Goal: Information Seeking & Learning: Learn about a topic

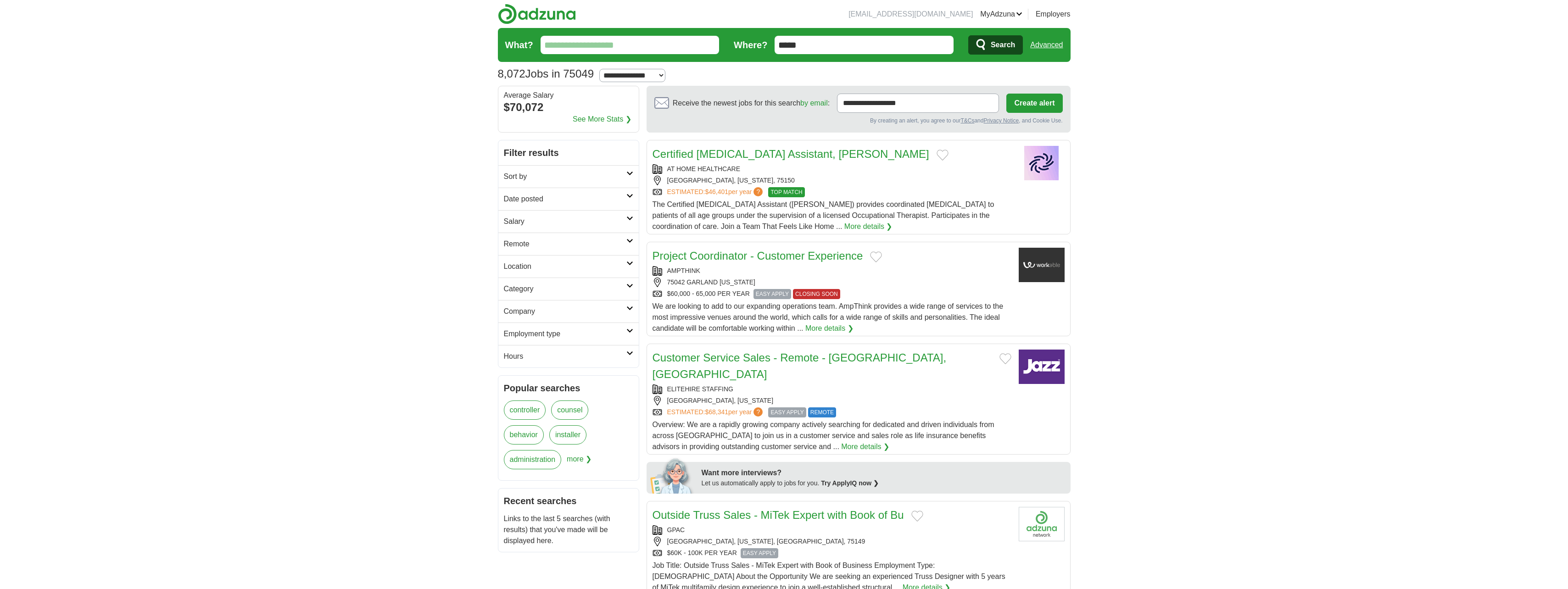
click at [595, 172] on h2 "Sort by" at bounding box center [565, 177] width 122 height 11
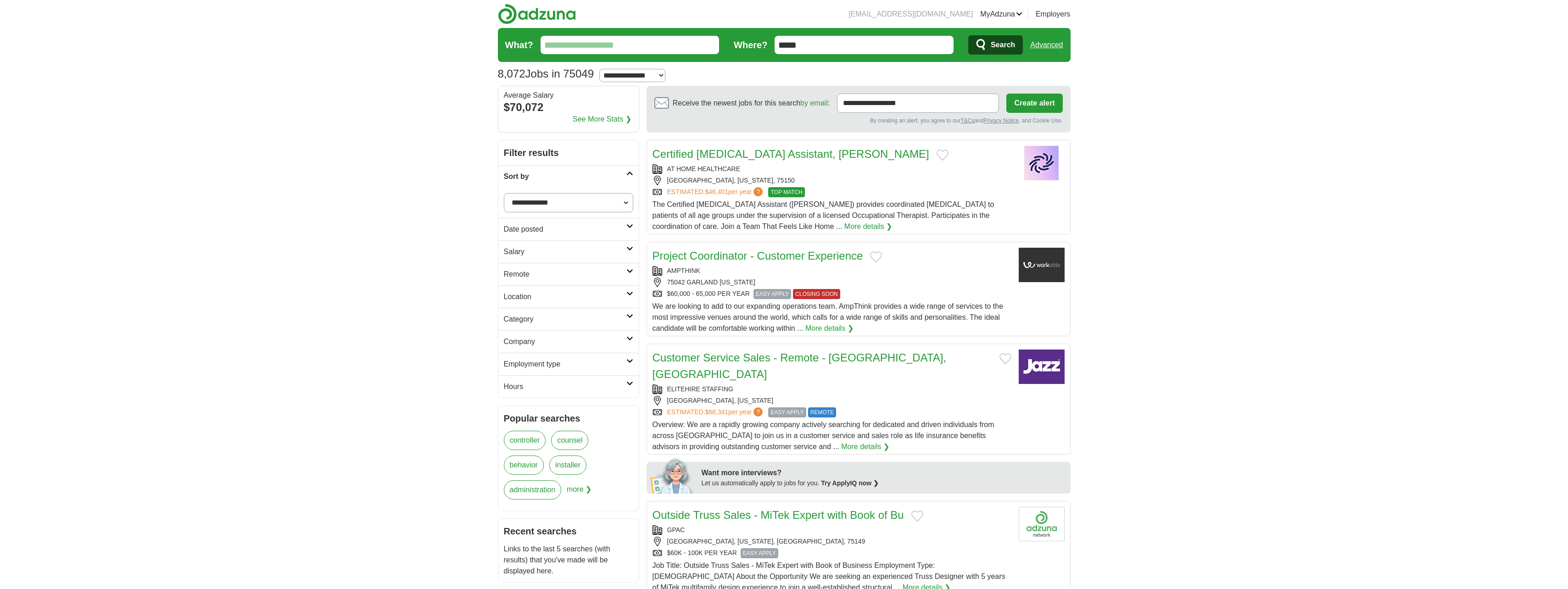
click at [595, 172] on h2 "Sort by" at bounding box center [565, 177] width 122 height 11
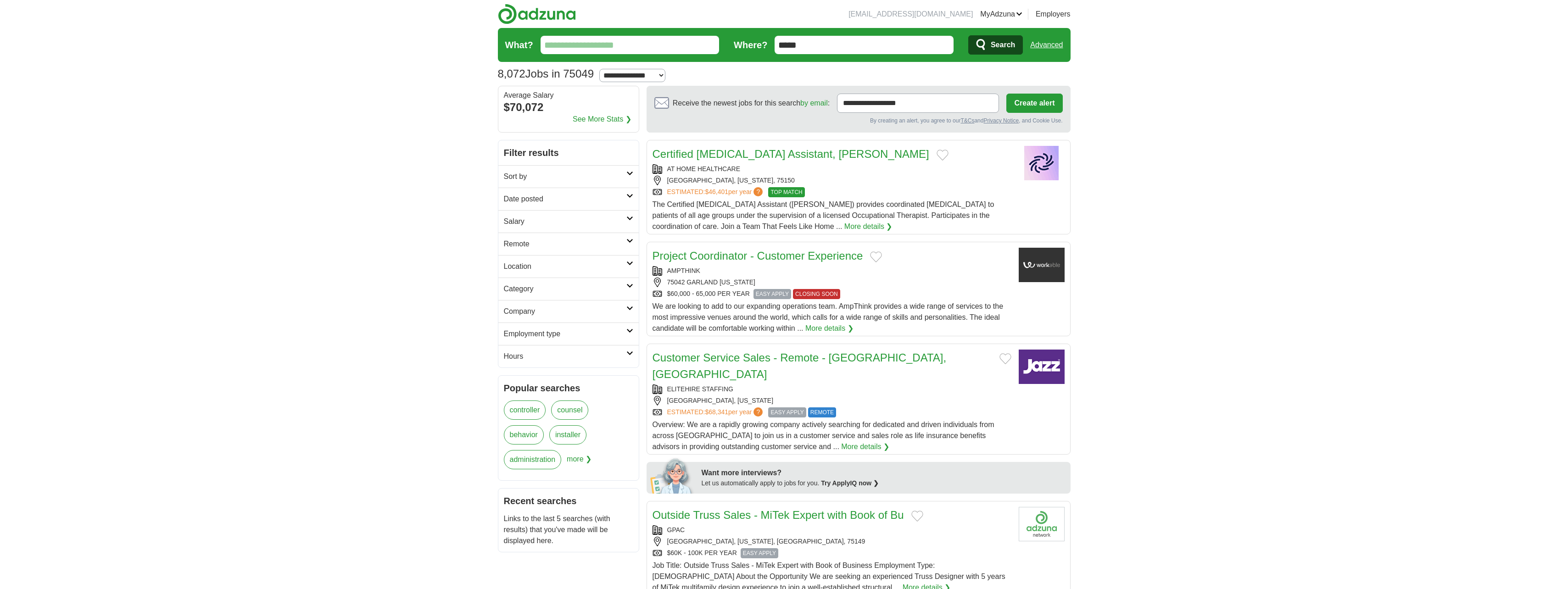
click at [586, 220] on h2 "Salary" at bounding box center [565, 222] width 122 height 11
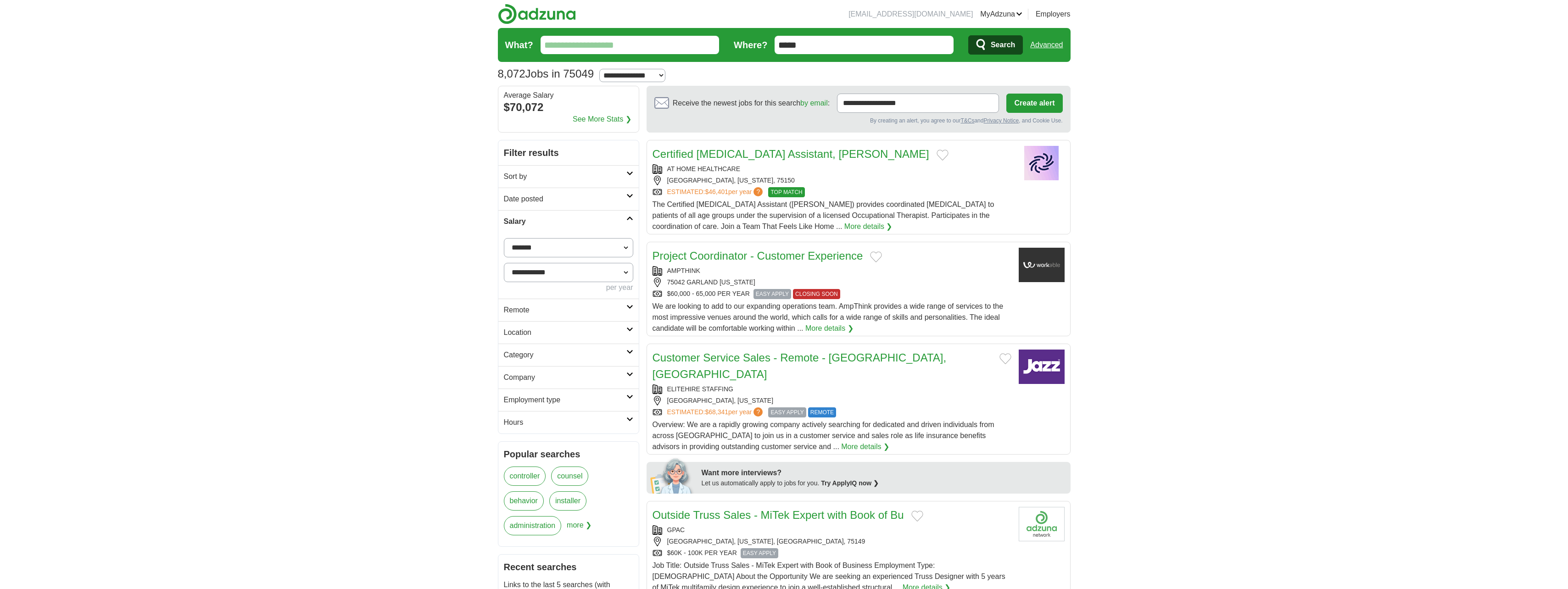
click at [582, 246] on select "**********" at bounding box center [569, 248] width 130 height 20
select select "******"
click at [603, 310] on button "Apply" at bounding box center [611, 310] width 43 height 20
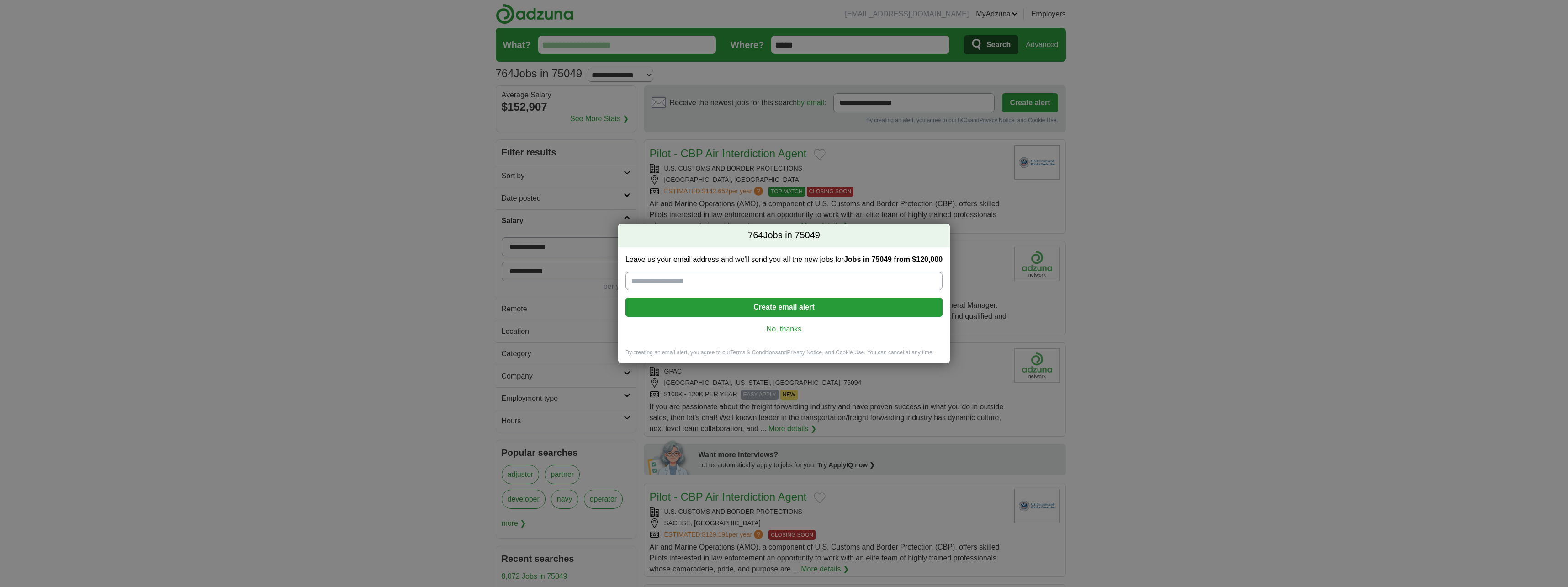
click at [784, 331] on link "No, thanks" at bounding box center [784, 329] width 303 height 10
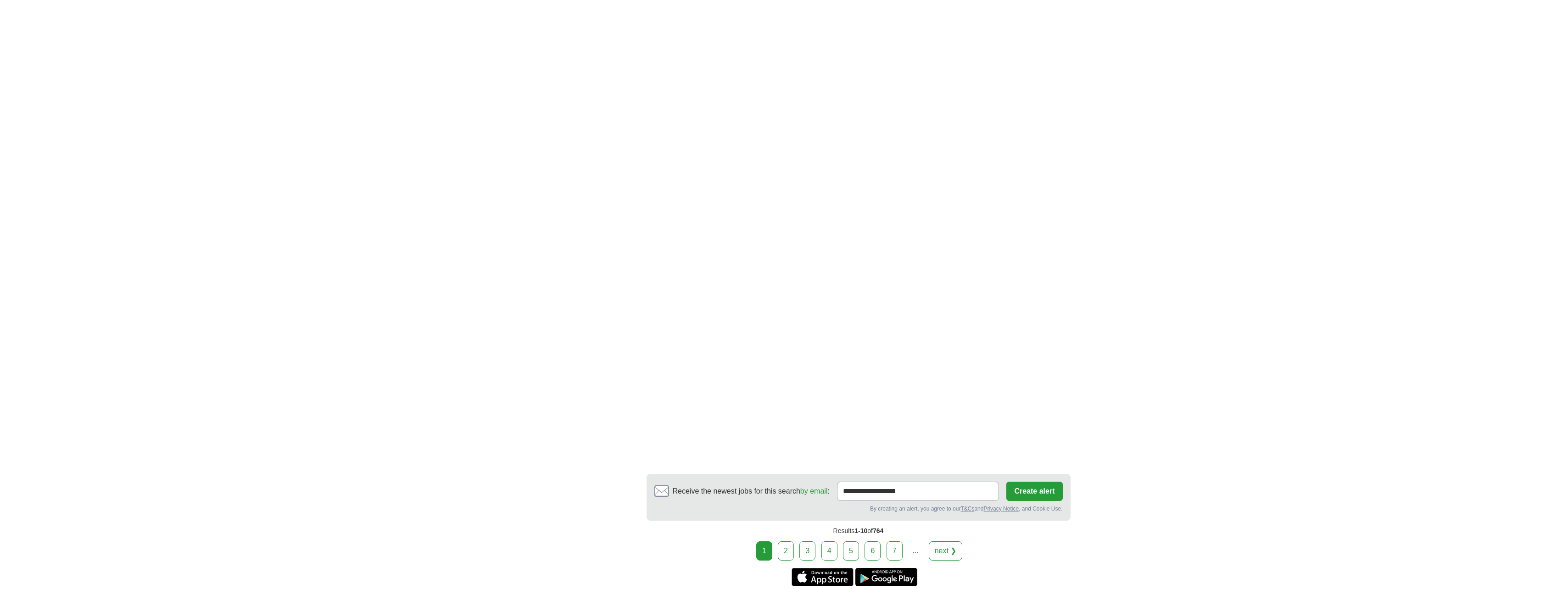
scroll to position [1468, 0]
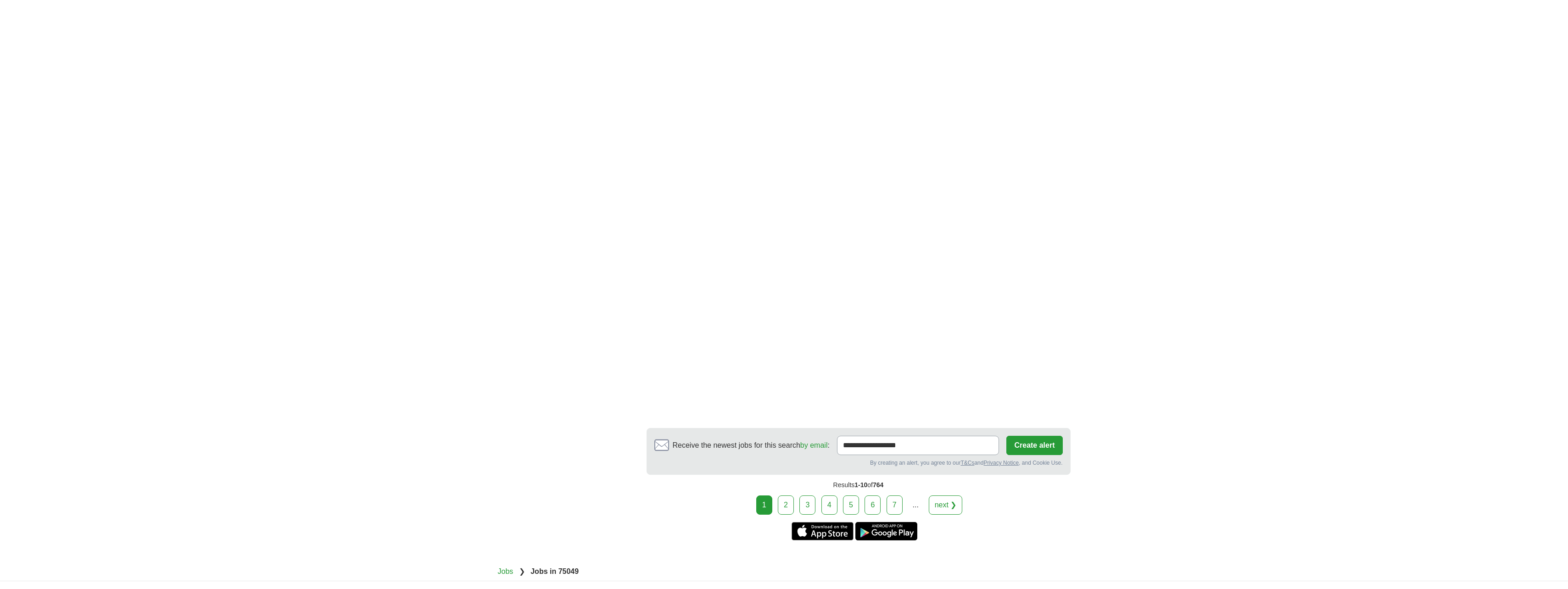
click at [950, 507] on link "next ❯" at bounding box center [946, 505] width 34 height 20
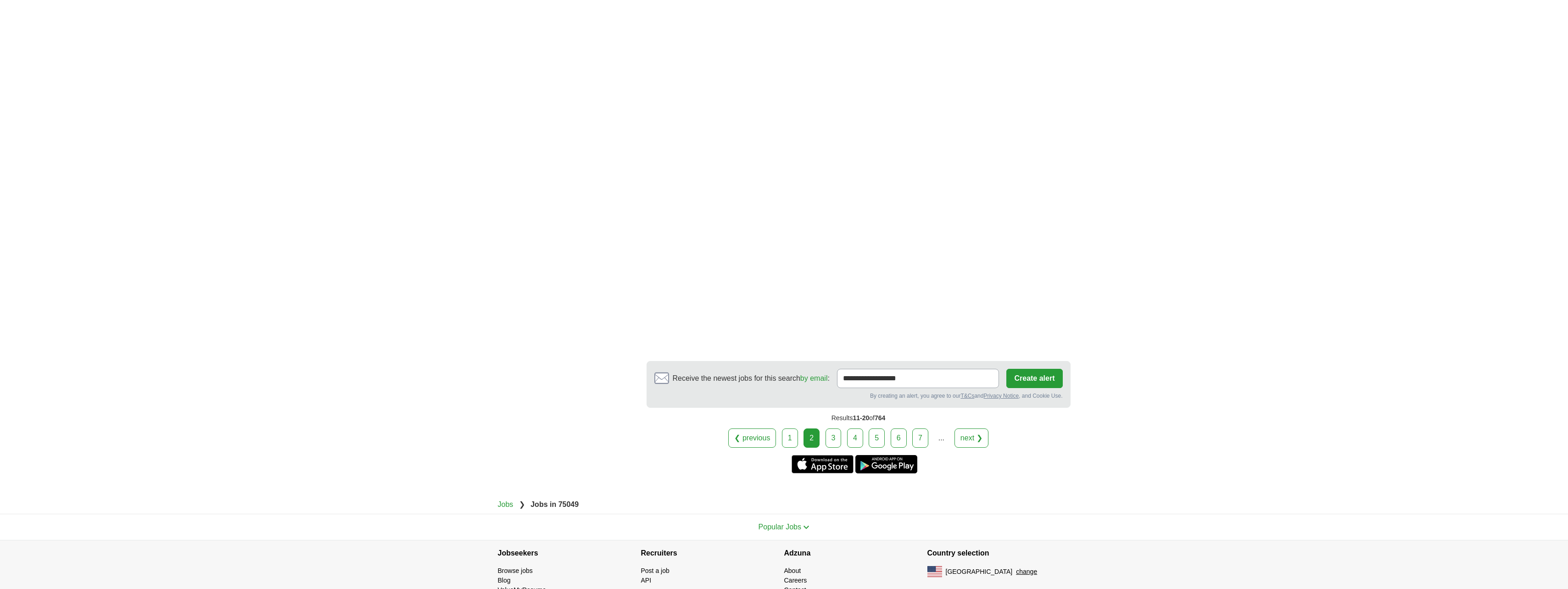
scroll to position [1559, 0]
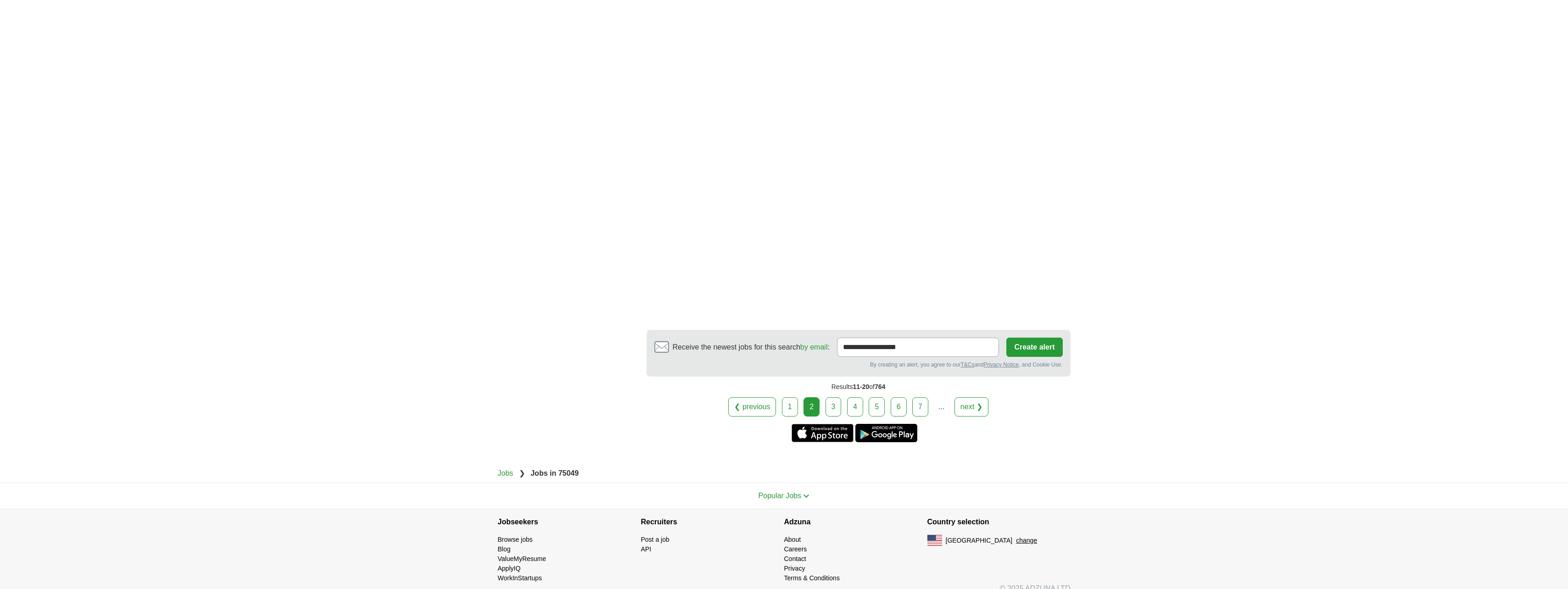
click at [977, 398] on link "next ❯" at bounding box center [971, 407] width 34 height 20
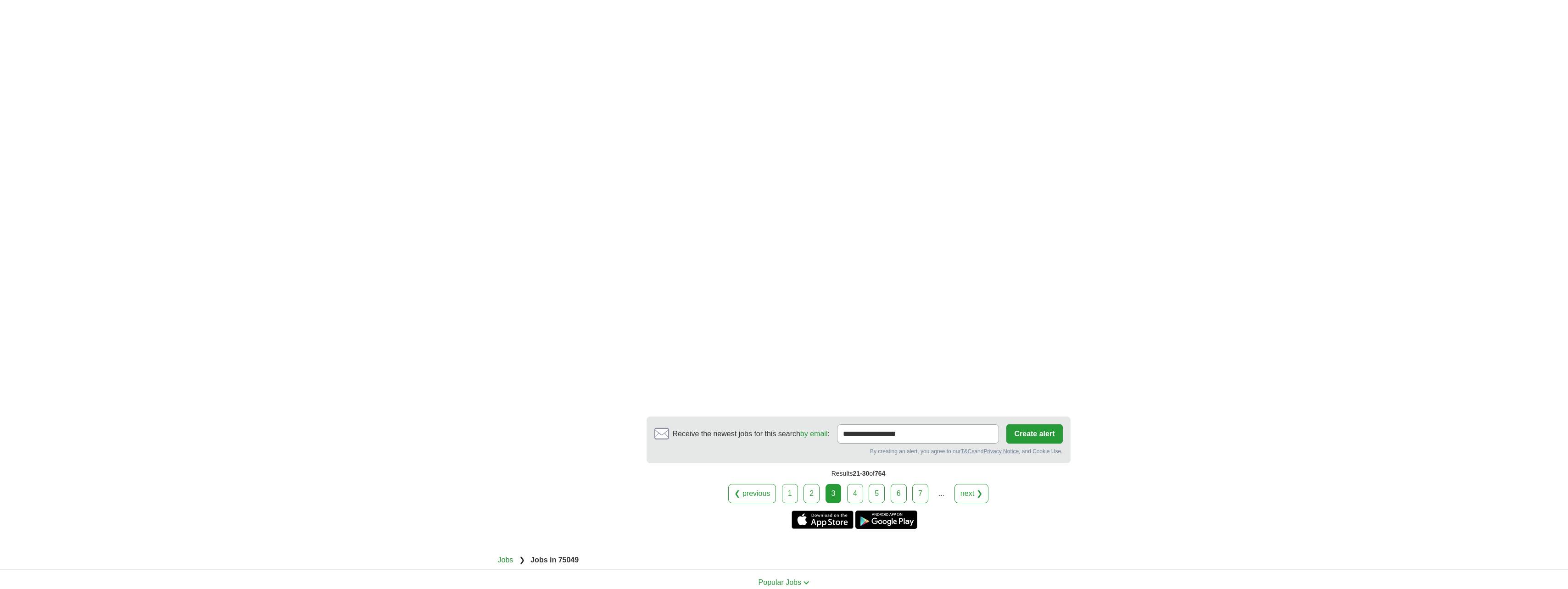
scroll to position [1513, 0]
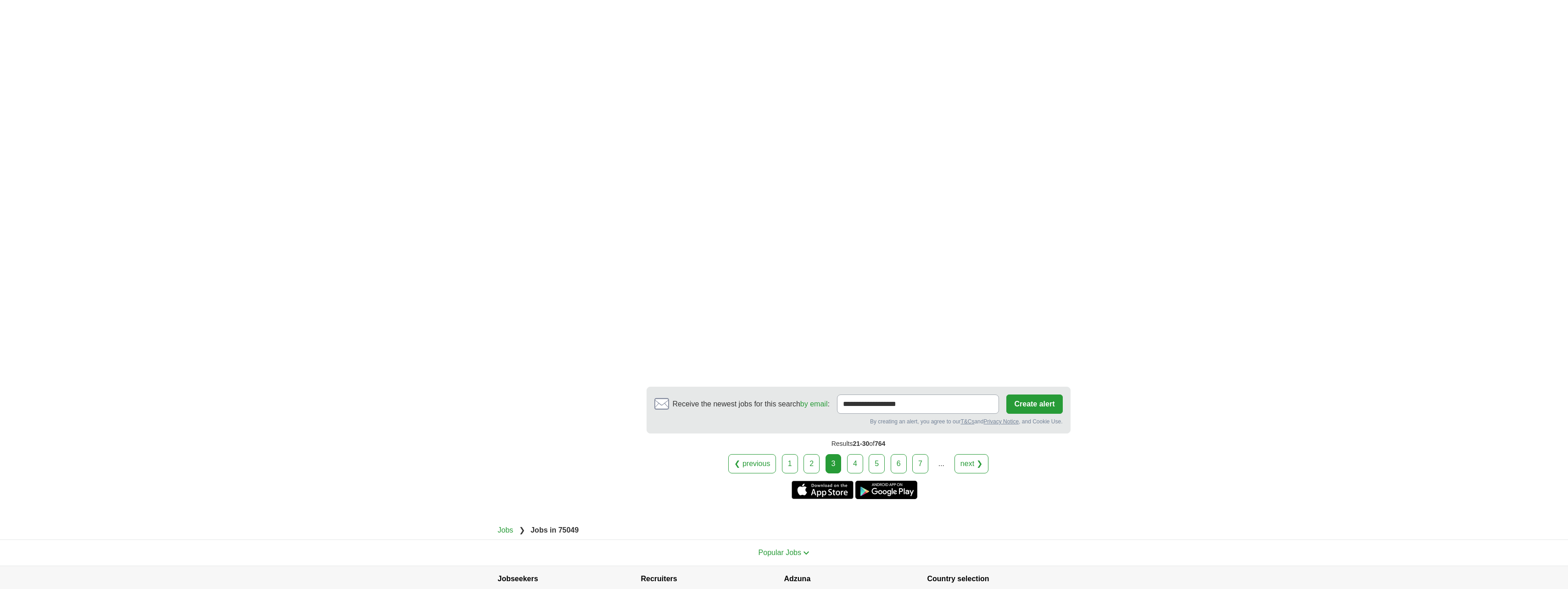
click at [960, 454] on link "next ❯" at bounding box center [971, 464] width 34 height 20
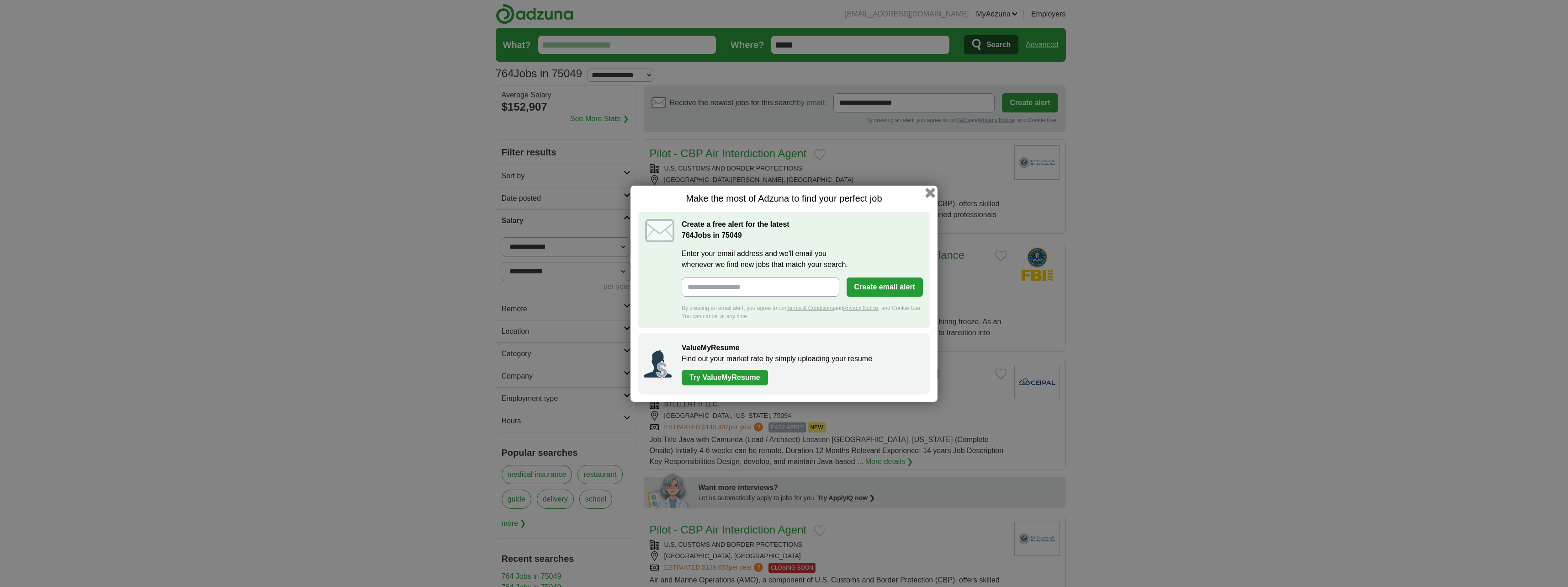
click at [934, 189] on button "button" at bounding box center [930, 192] width 10 height 10
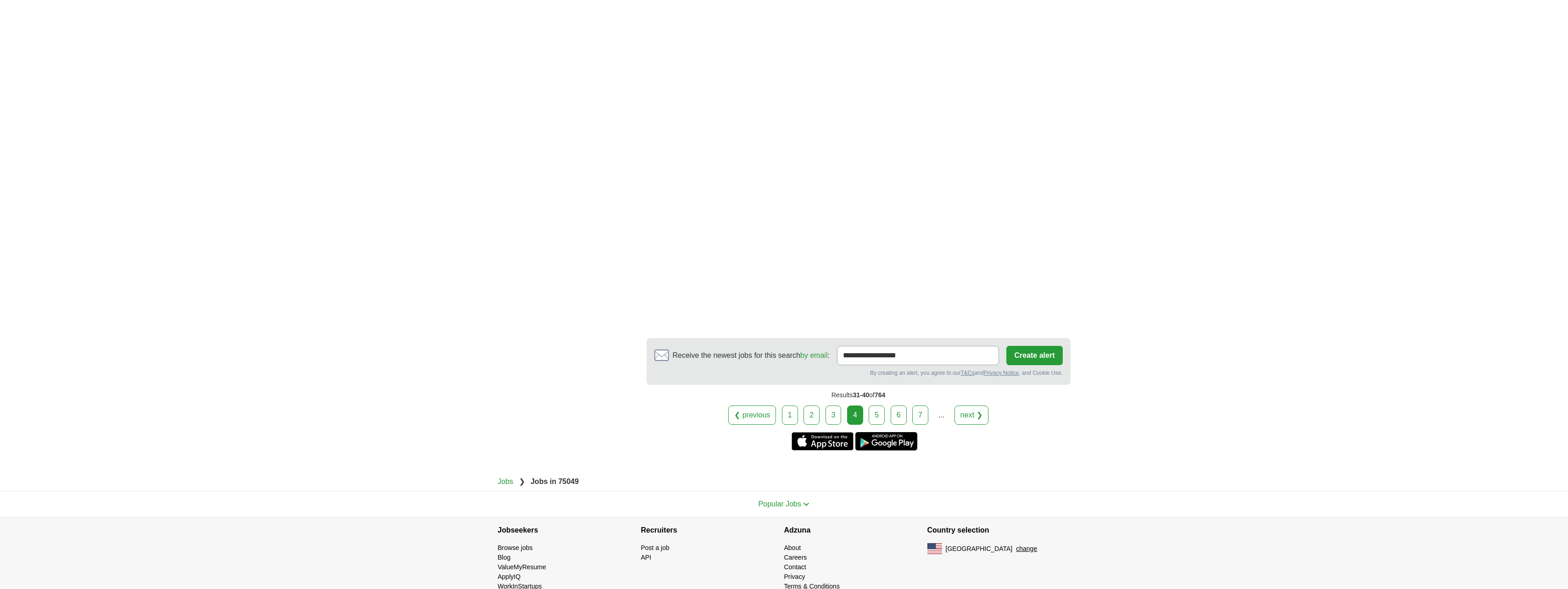
scroll to position [1559, 0]
click at [977, 404] on link "next ❯" at bounding box center [971, 414] width 34 height 20
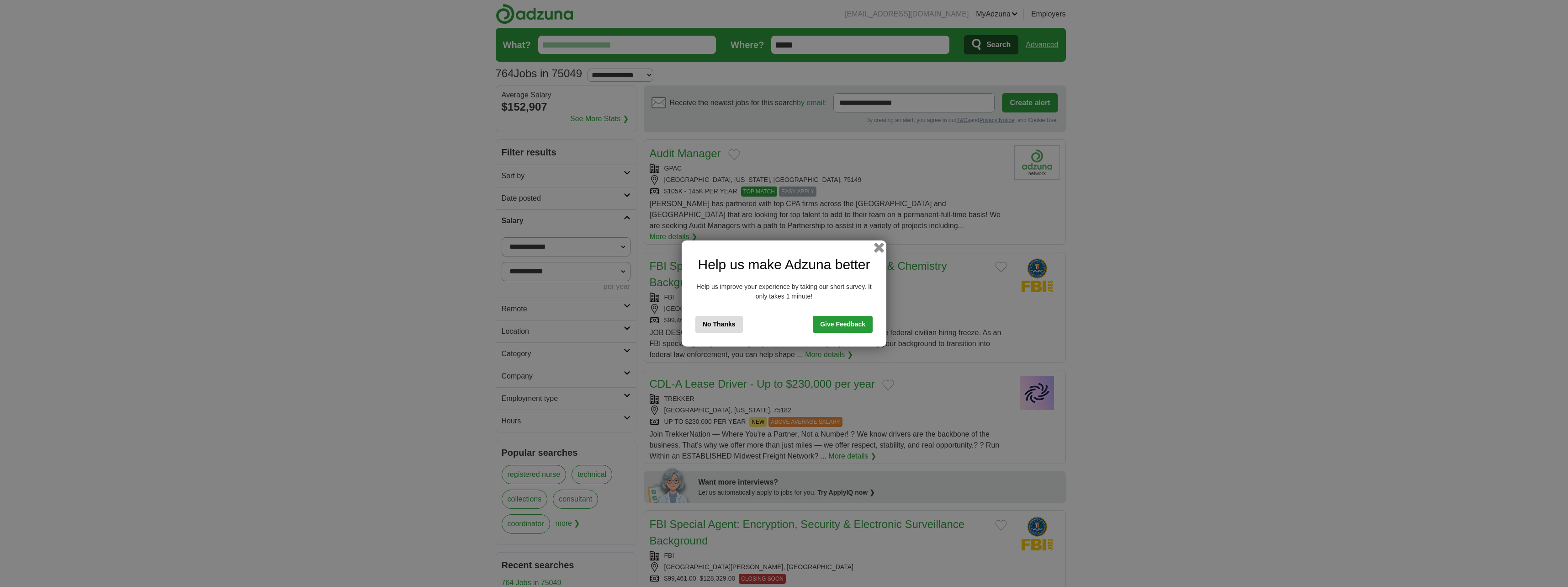
click at [877, 247] on button "button" at bounding box center [879, 248] width 10 height 10
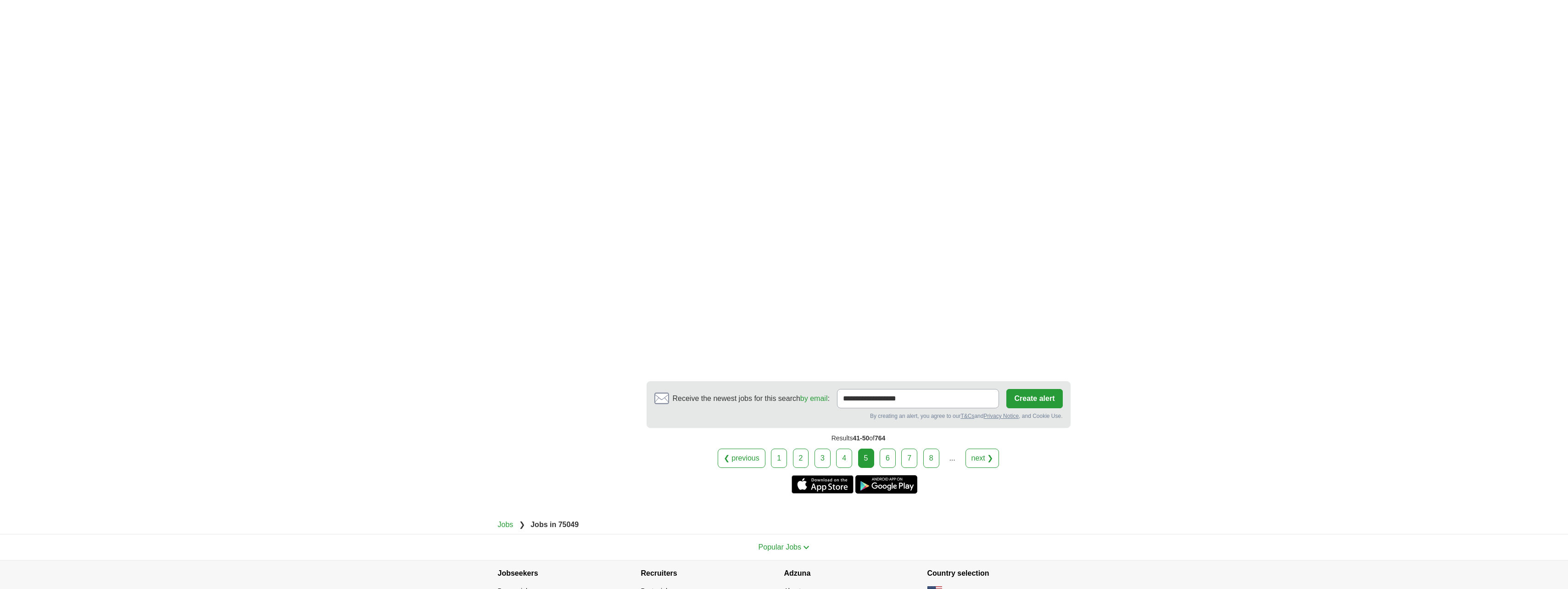
scroll to position [1605, 0]
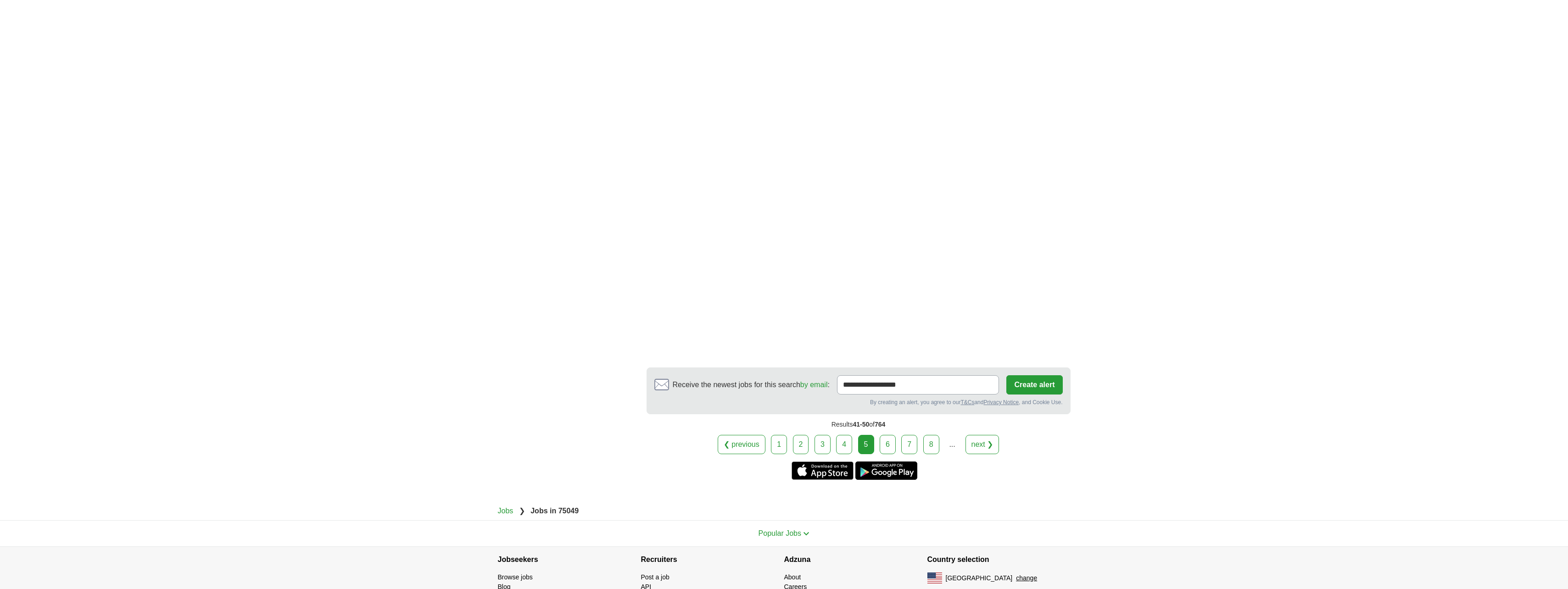
click at [990, 435] on link "next ❯" at bounding box center [982, 445] width 34 height 20
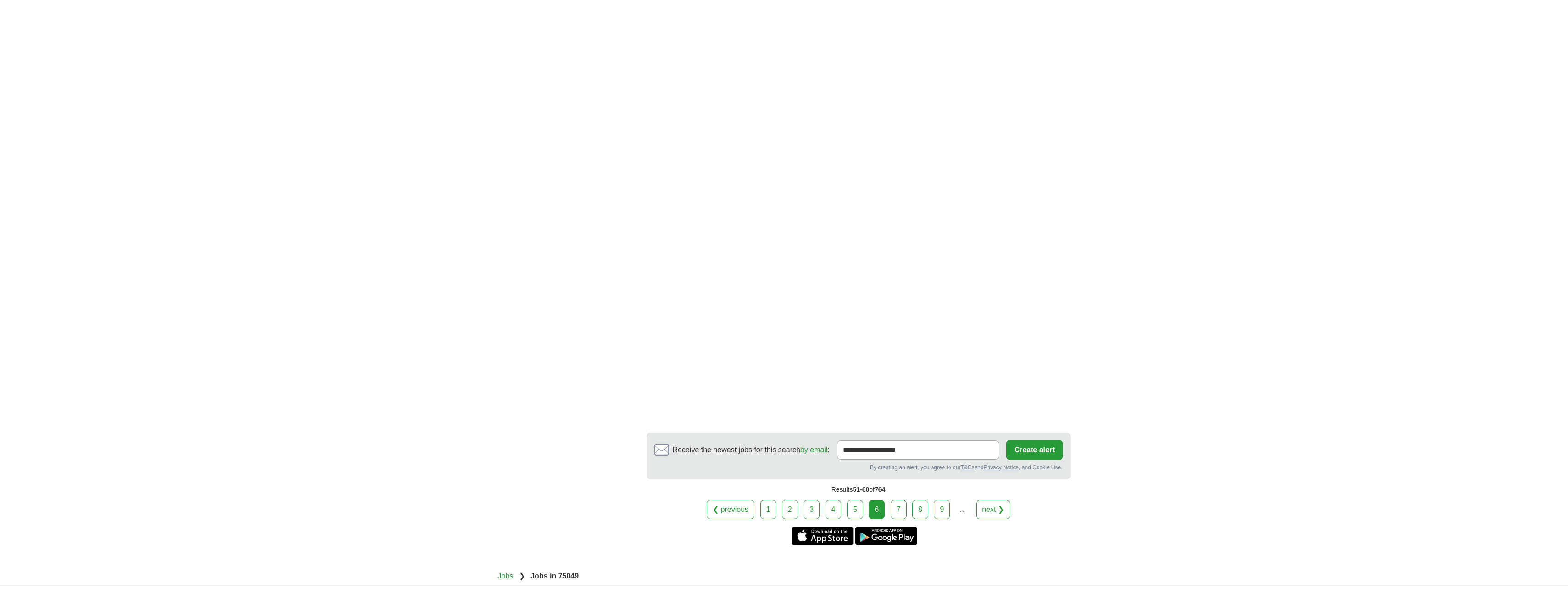
scroll to position [1422, 0]
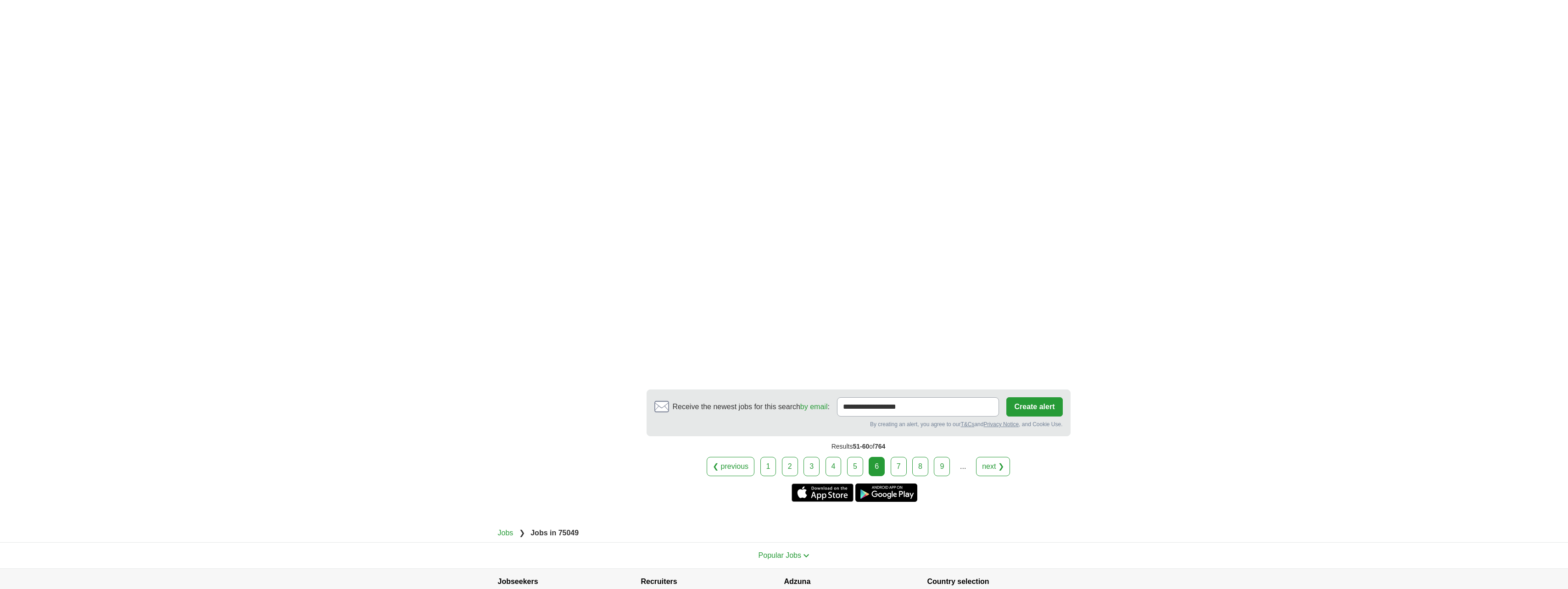
click at [989, 457] on link "next ❯" at bounding box center [993, 467] width 34 height 20
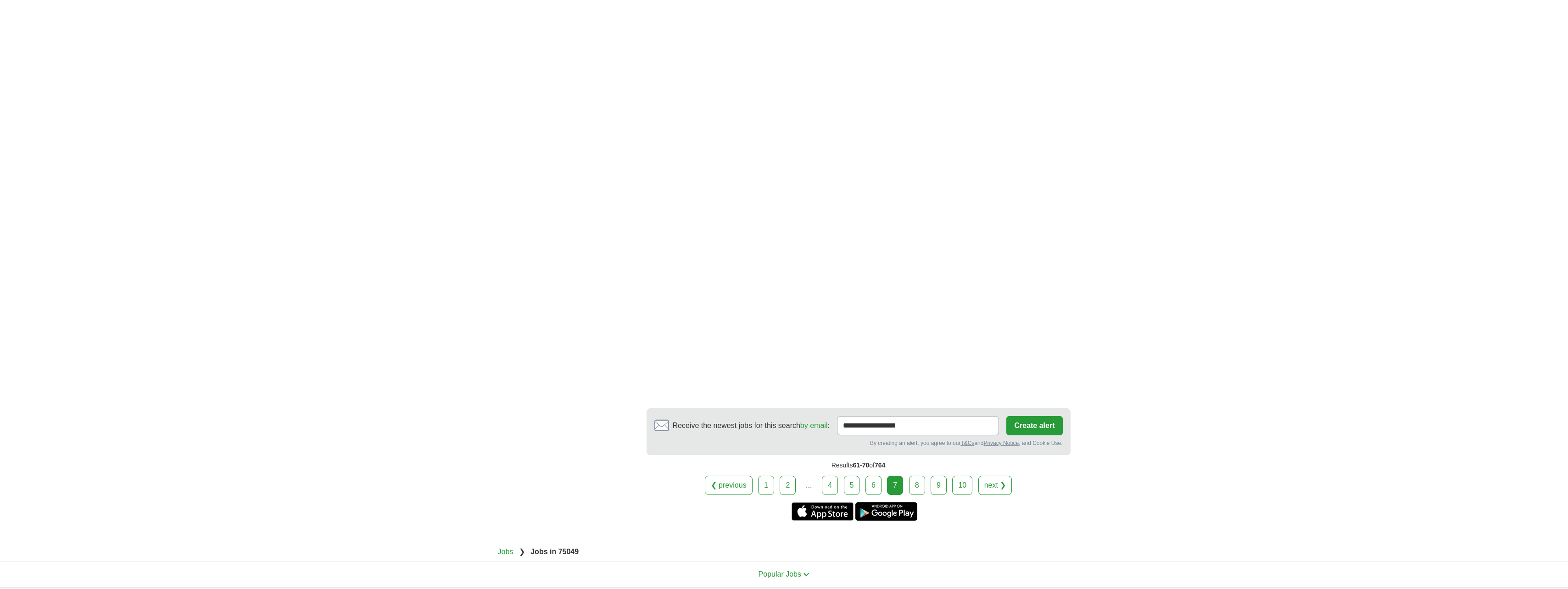
scroll to position [1468, 0]
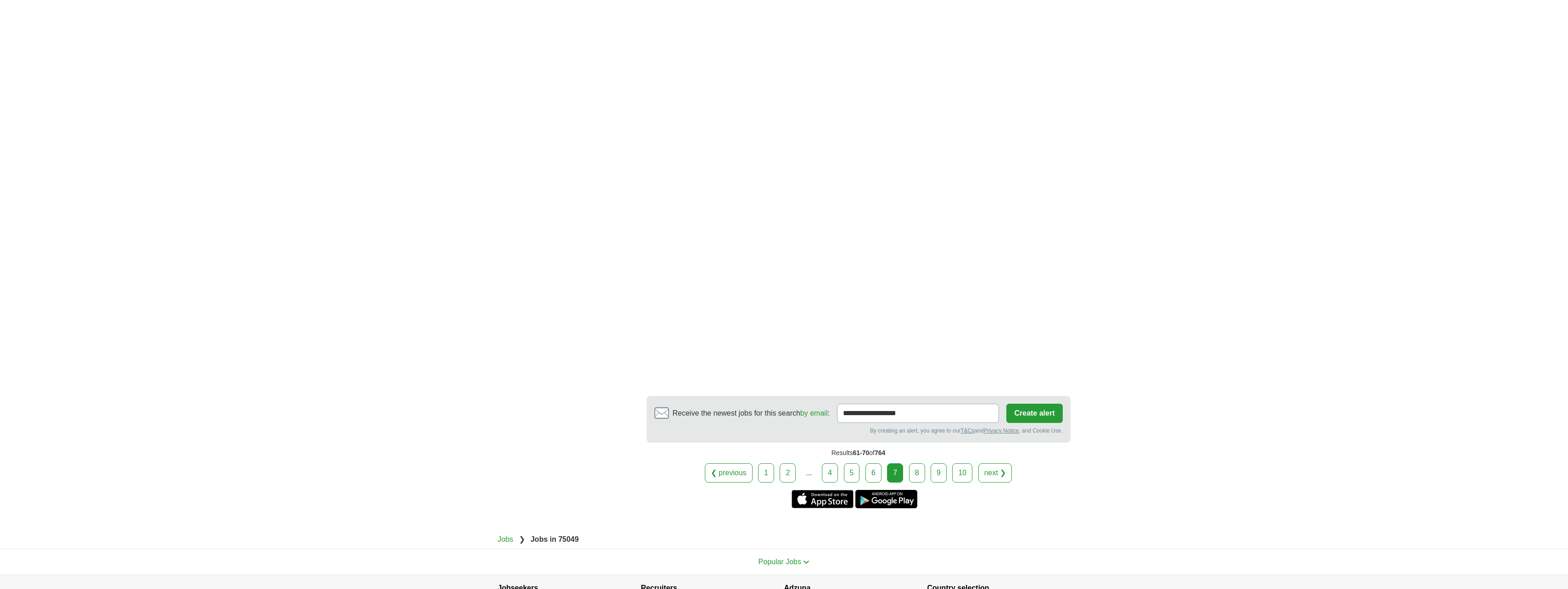
click at [996, 463] on link "next ❯" at bounding box center [995, 473] width 34 height 20
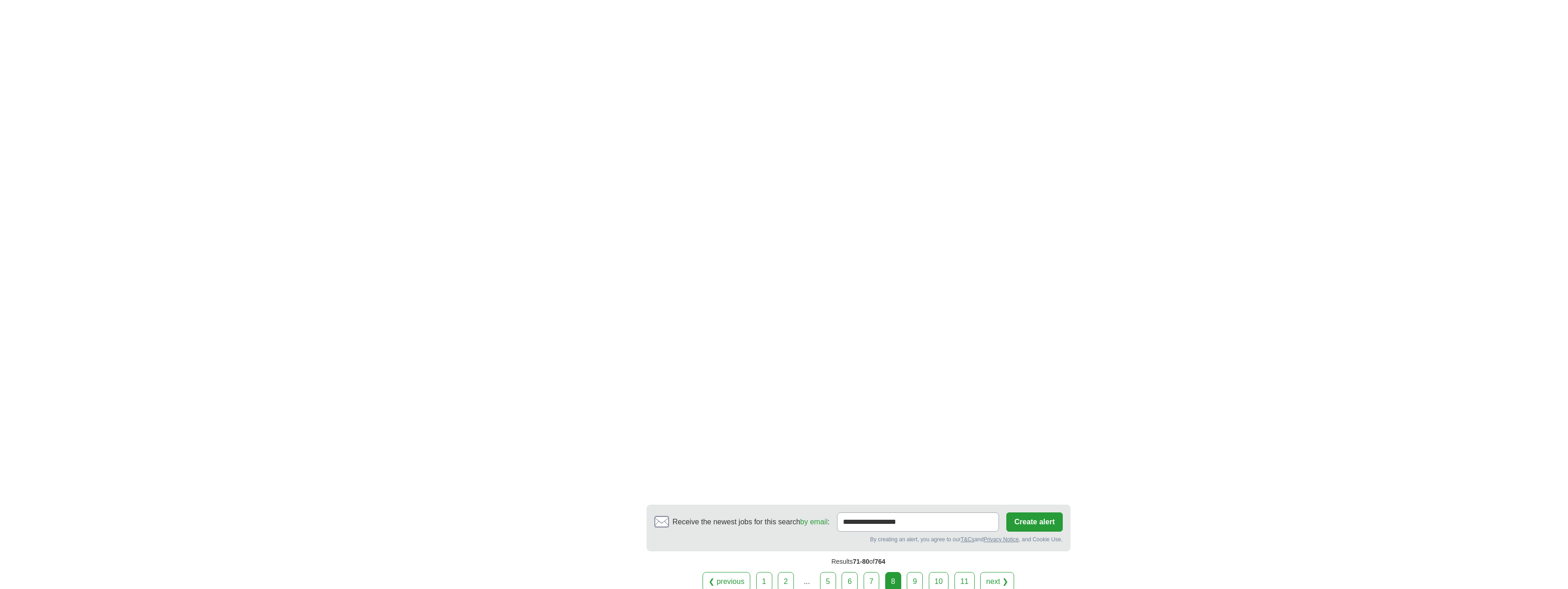
scroll to position [1468, 0]
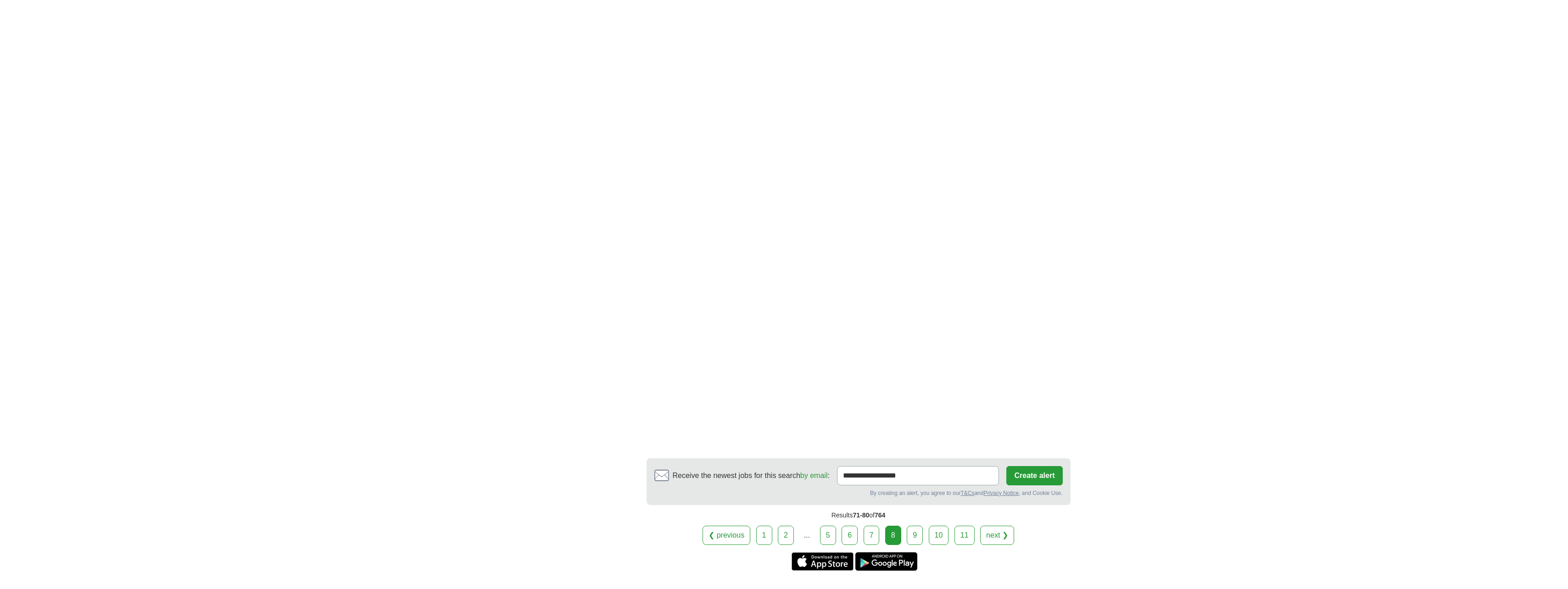
click at [996, 525] on link "next ❯" at bounding box center [997, 535] width 34 height 20
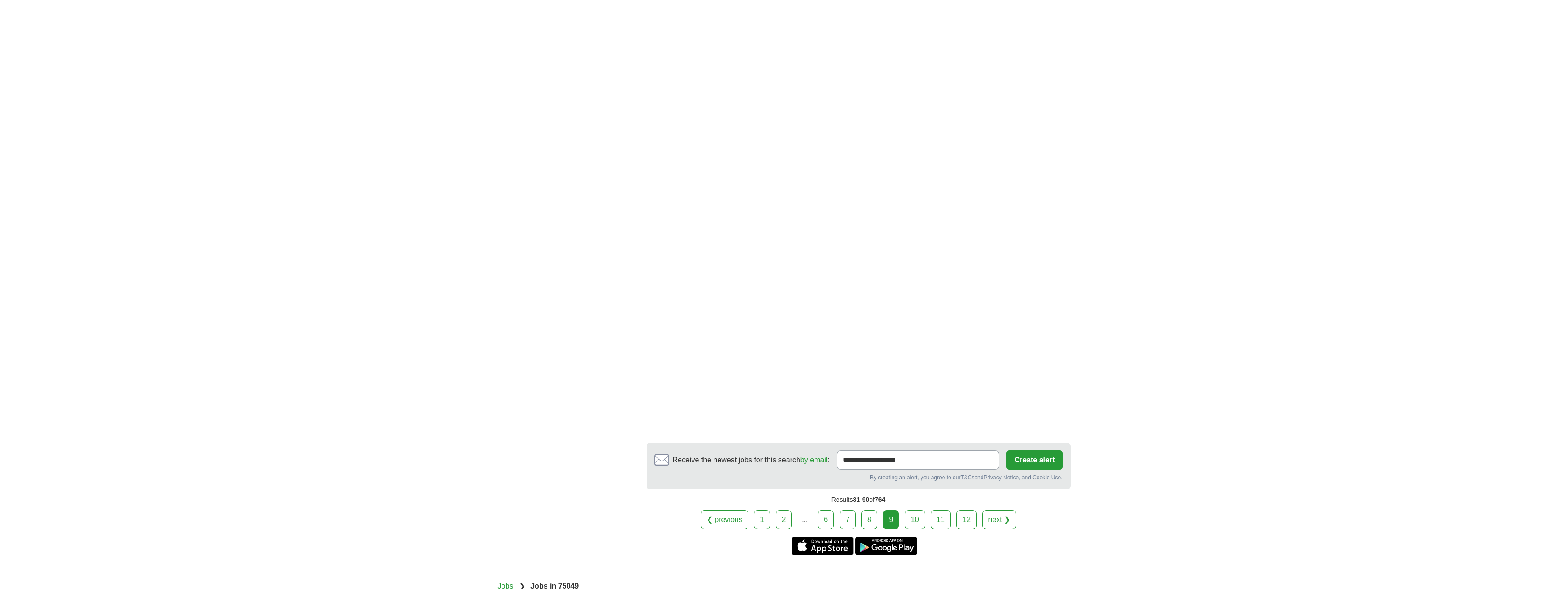
scroll to position [1513, 0]
click at [996, 507] on link "next ❯" at bounding box center [999, 517] width 34 height 20
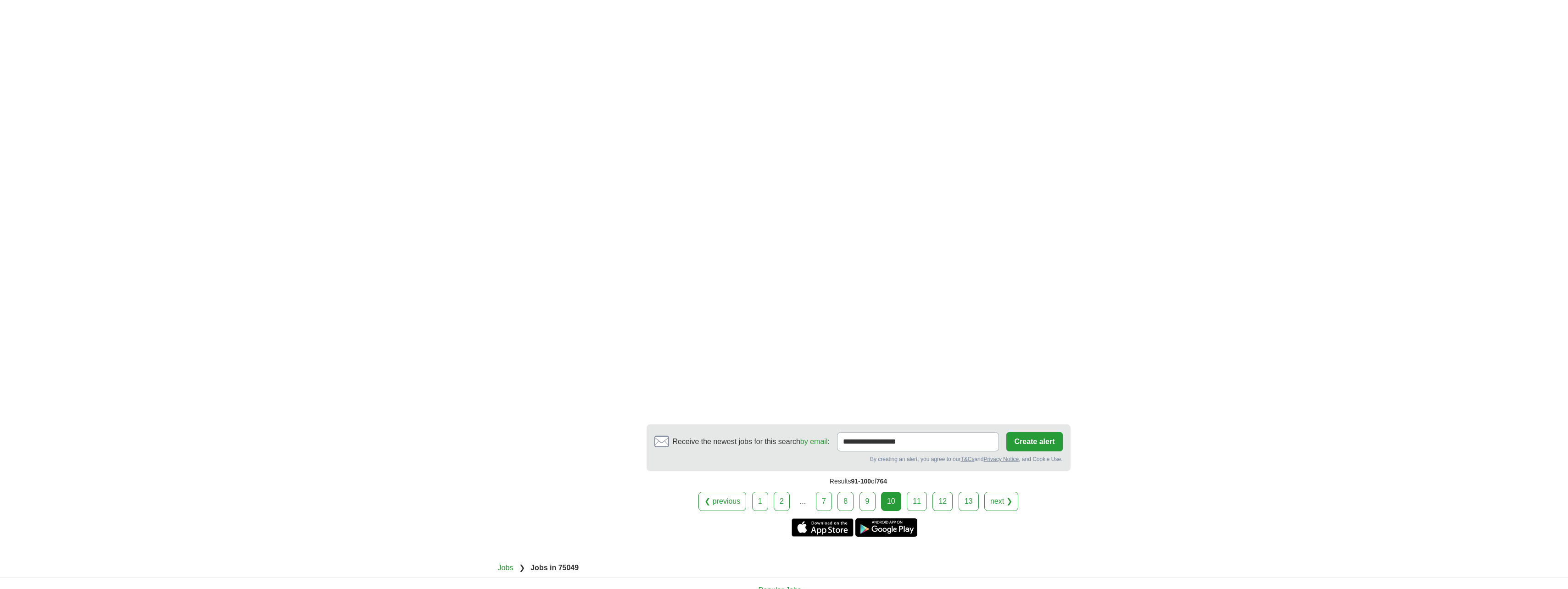
scroll to position [1468, 0]
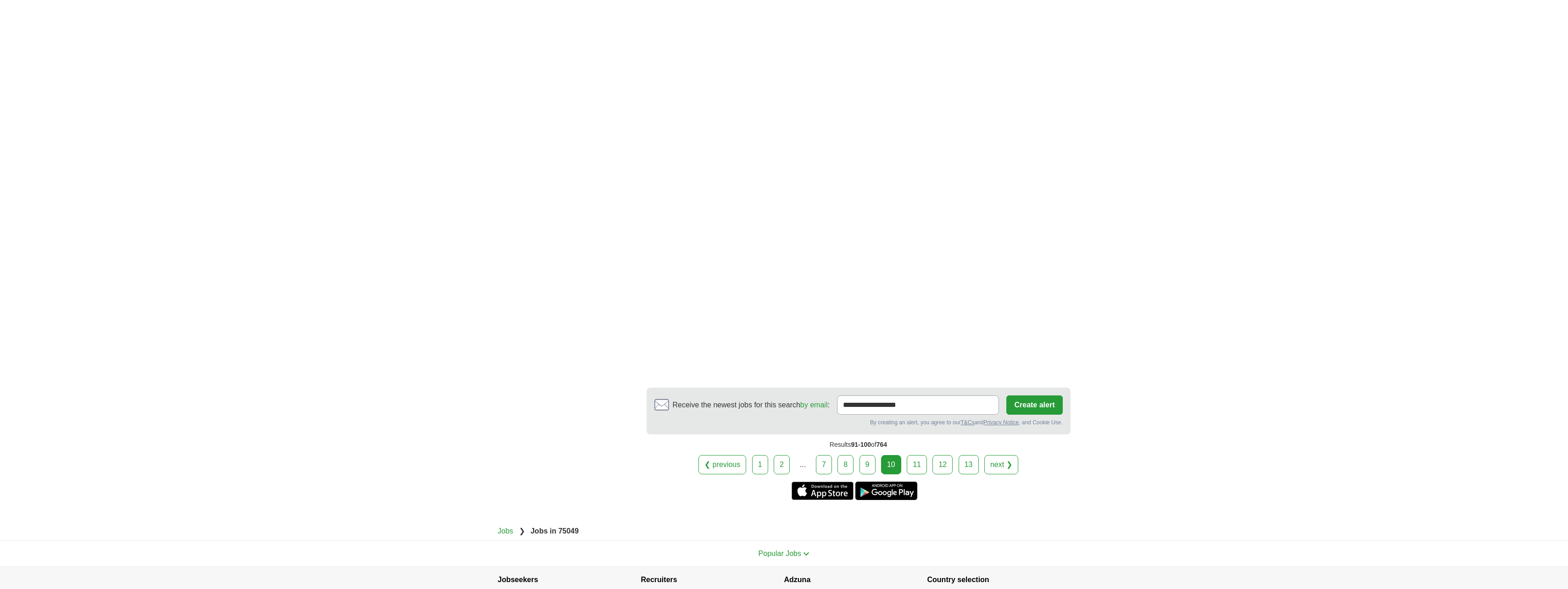
click at [1006, 455] on link "next ❯" at bounding box center [1001, 465] width 34 height 20
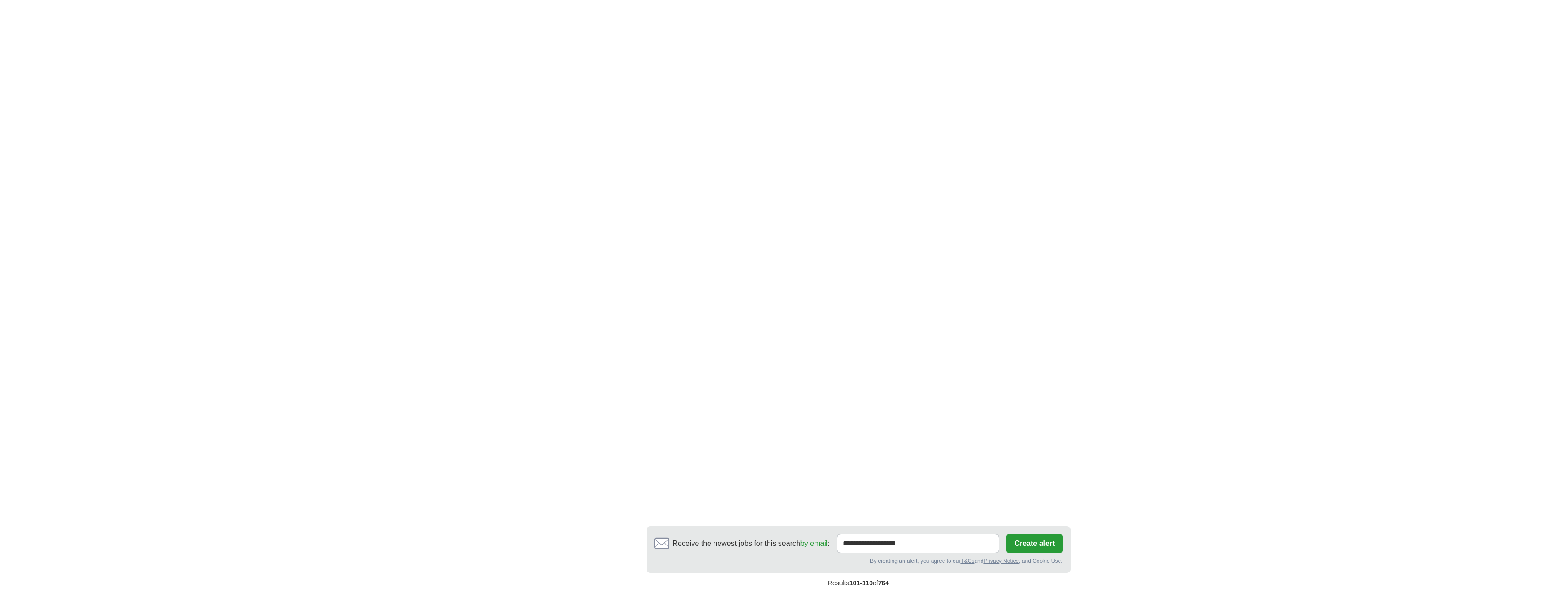
scroll to position [1422, 0]
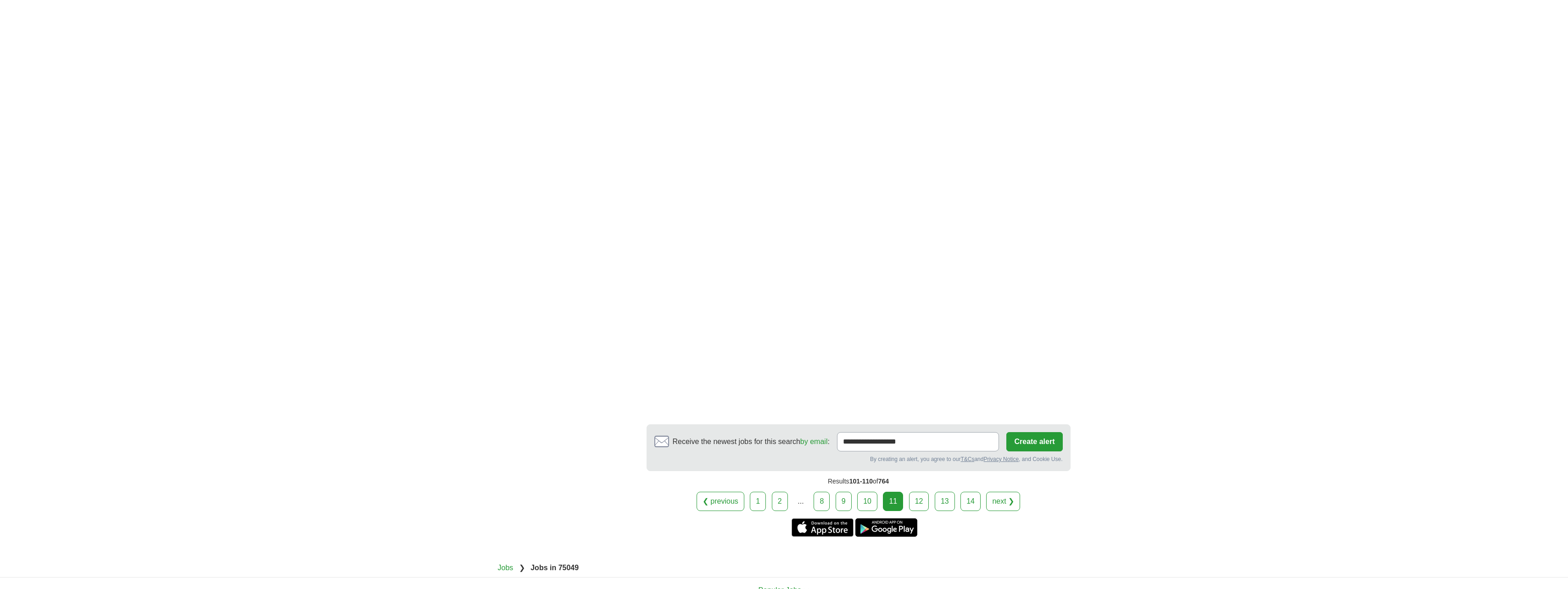
click at [998, 492] on link "next ❯" at bounding box center [1003, 502] width 34 height 20
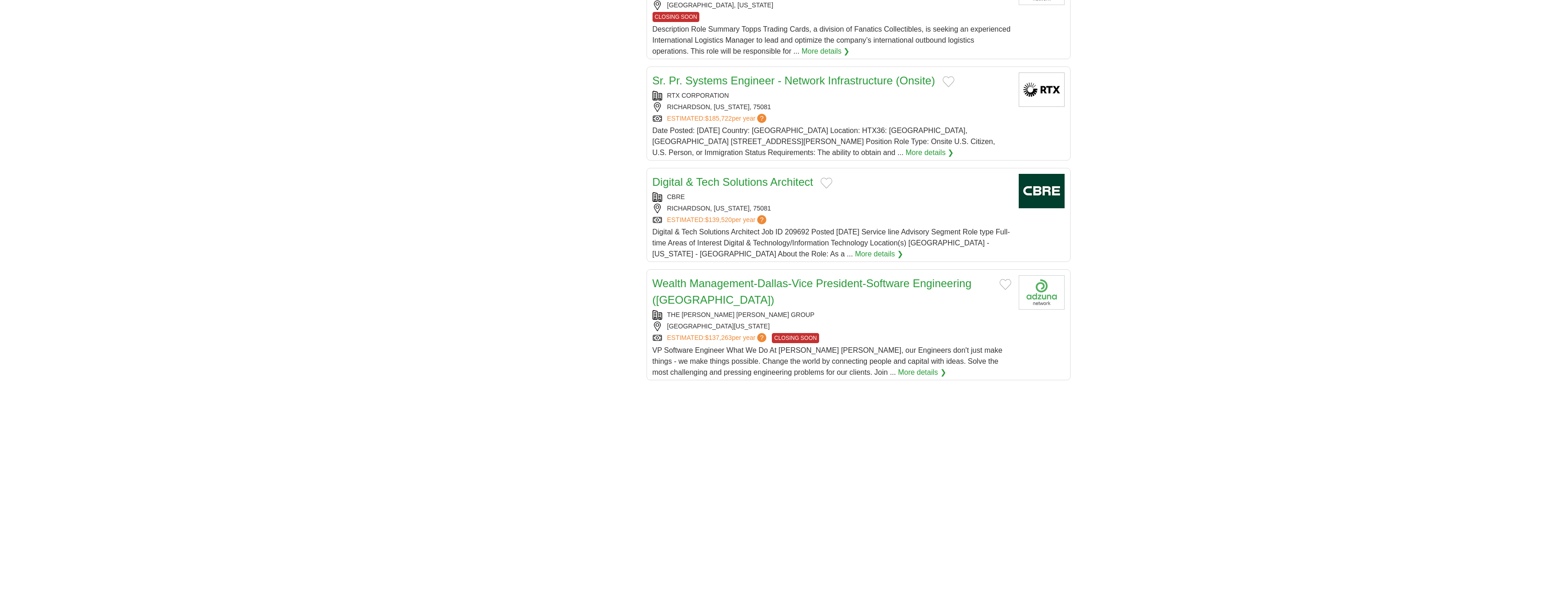
scroll to position [1009, 0]
